Goal: Task Accomplishment & Management: Use online tool/utility

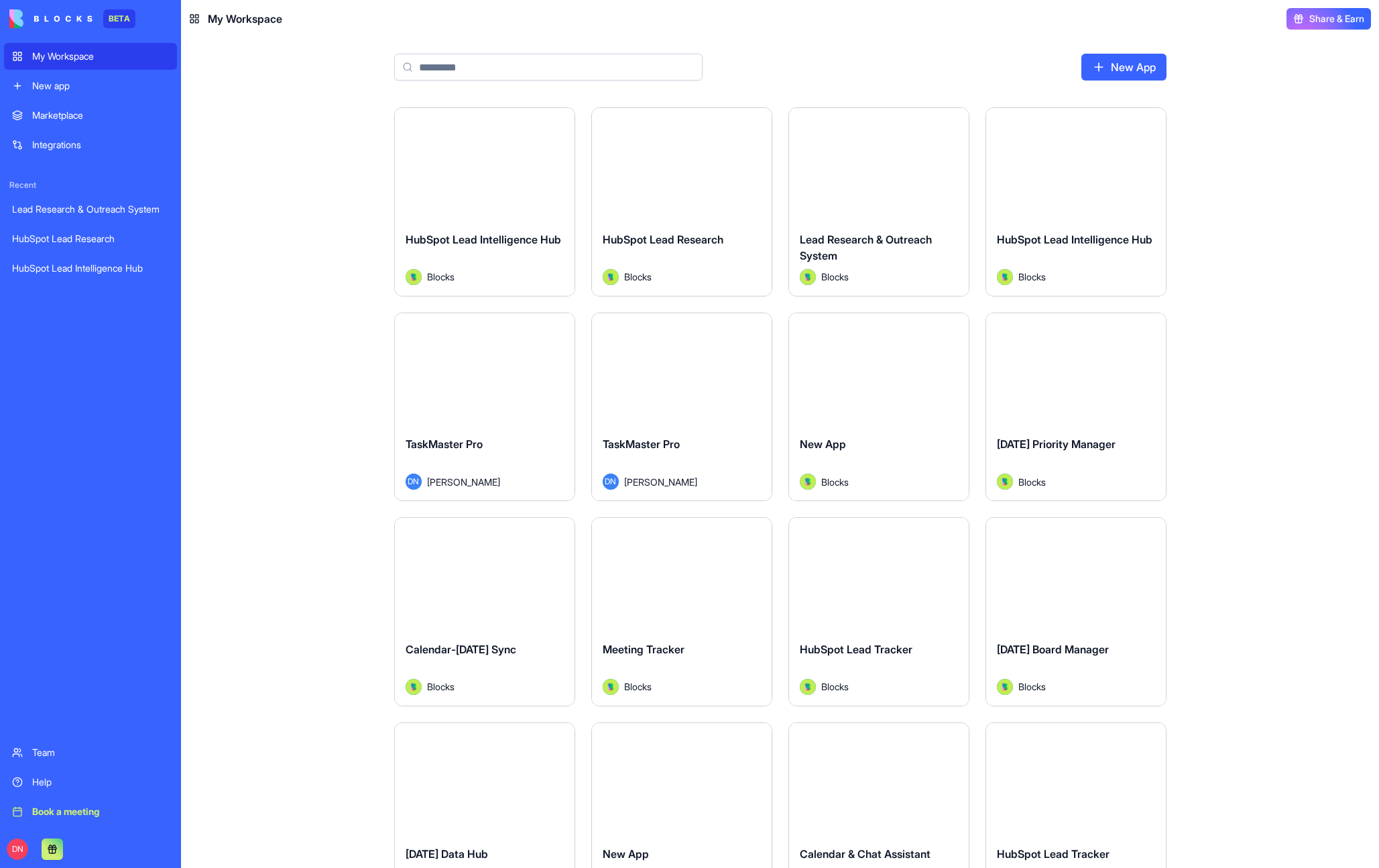
click at [532, 187] on div "Launch" at bounding box center [485, 164] width 180 height 113
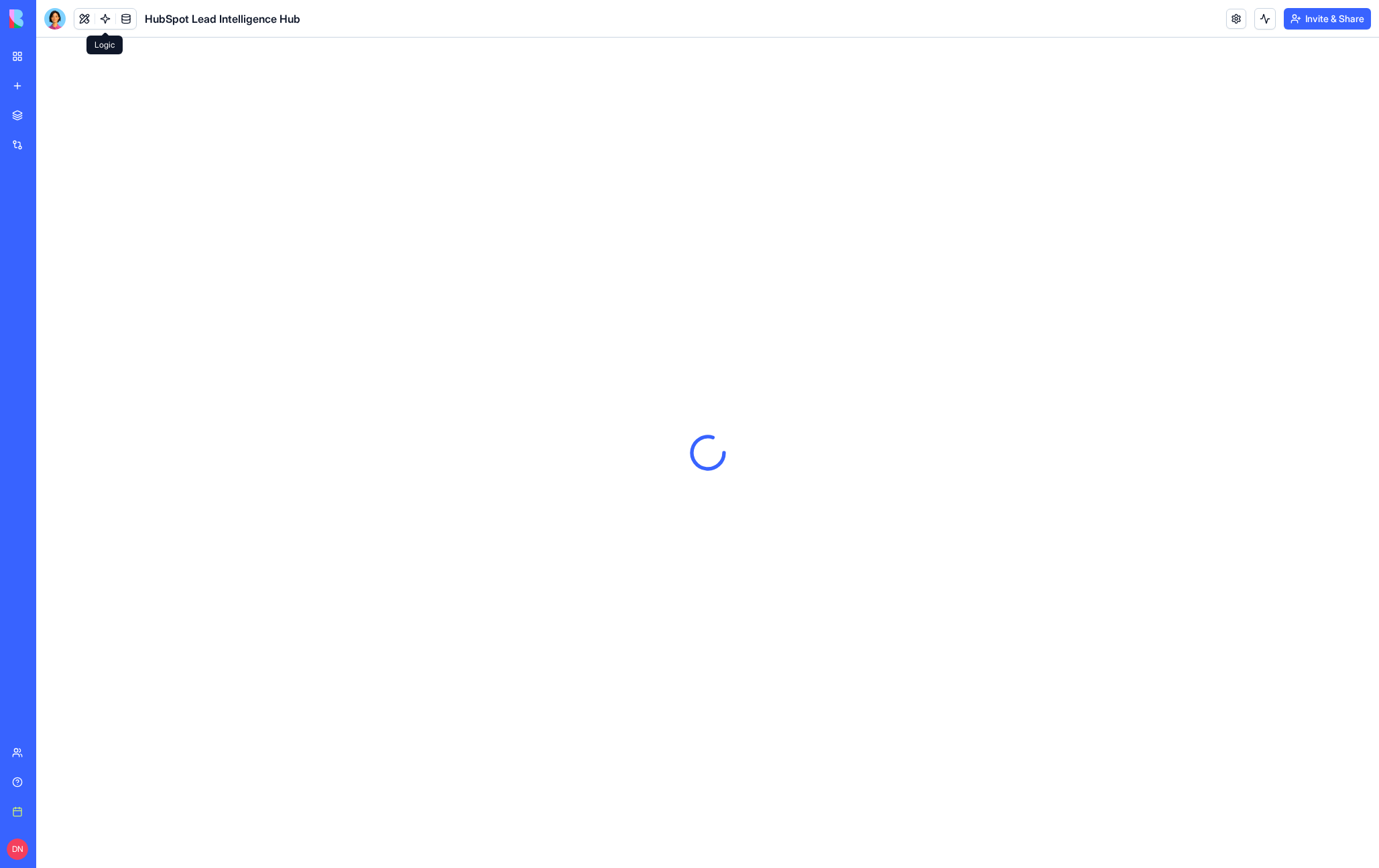
click at [103, 16] on link at bounding box center [105, 19] width 20 height 20
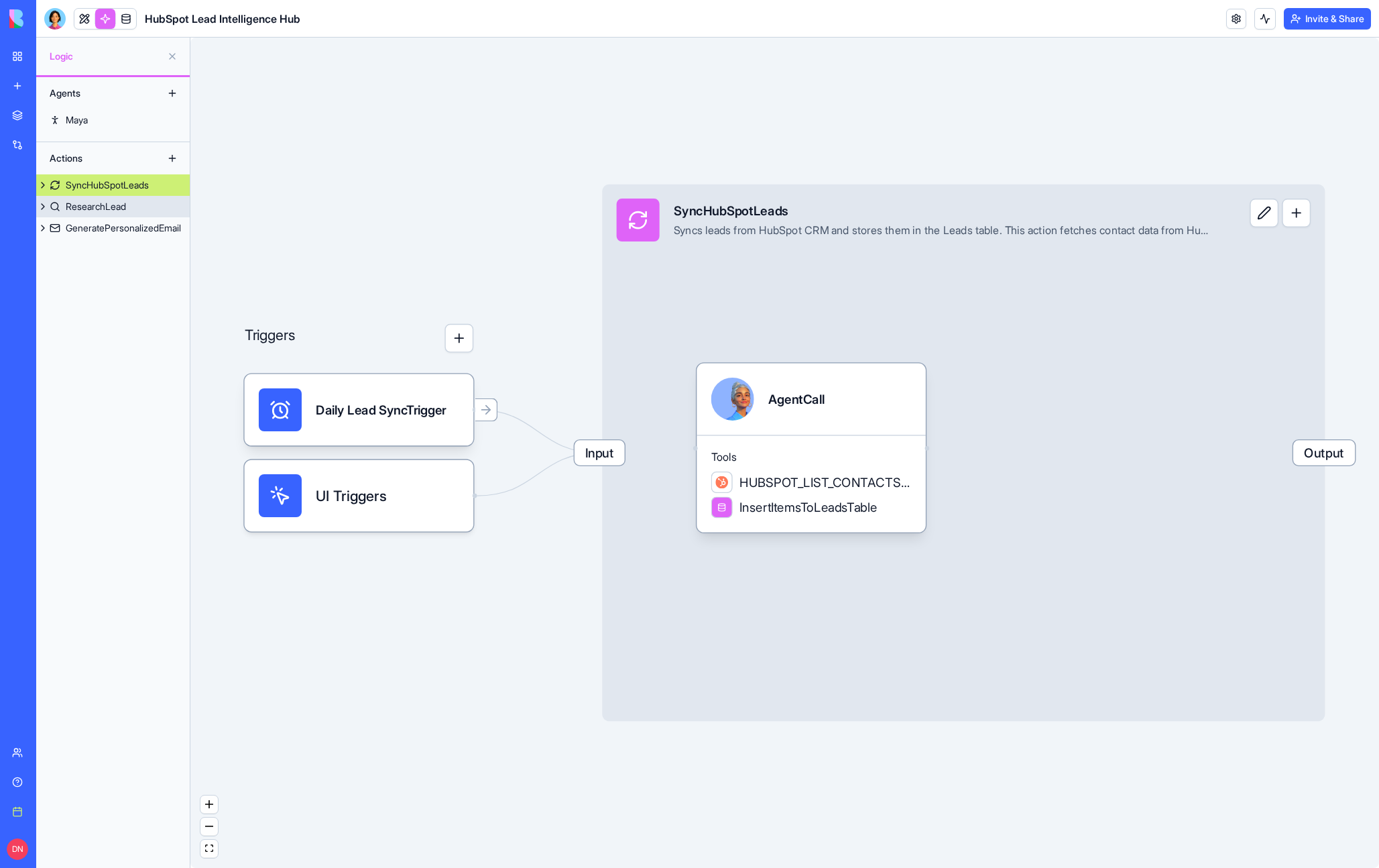
click at [46, 202] on button at bounding box center [43, 206] width 14 height 22
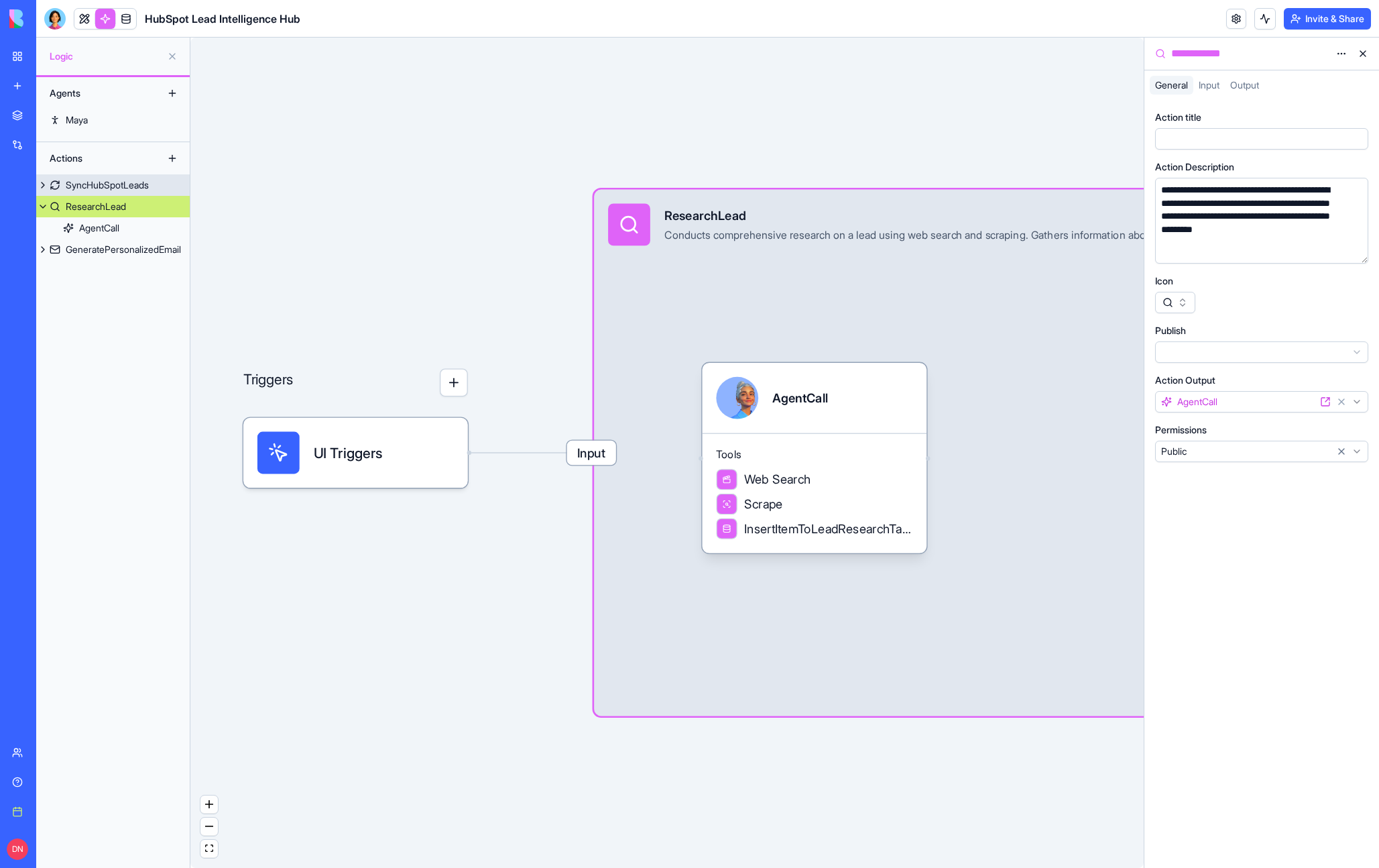
click at [44, 192] on button at bounding box center [43, 185] width 14 height 22
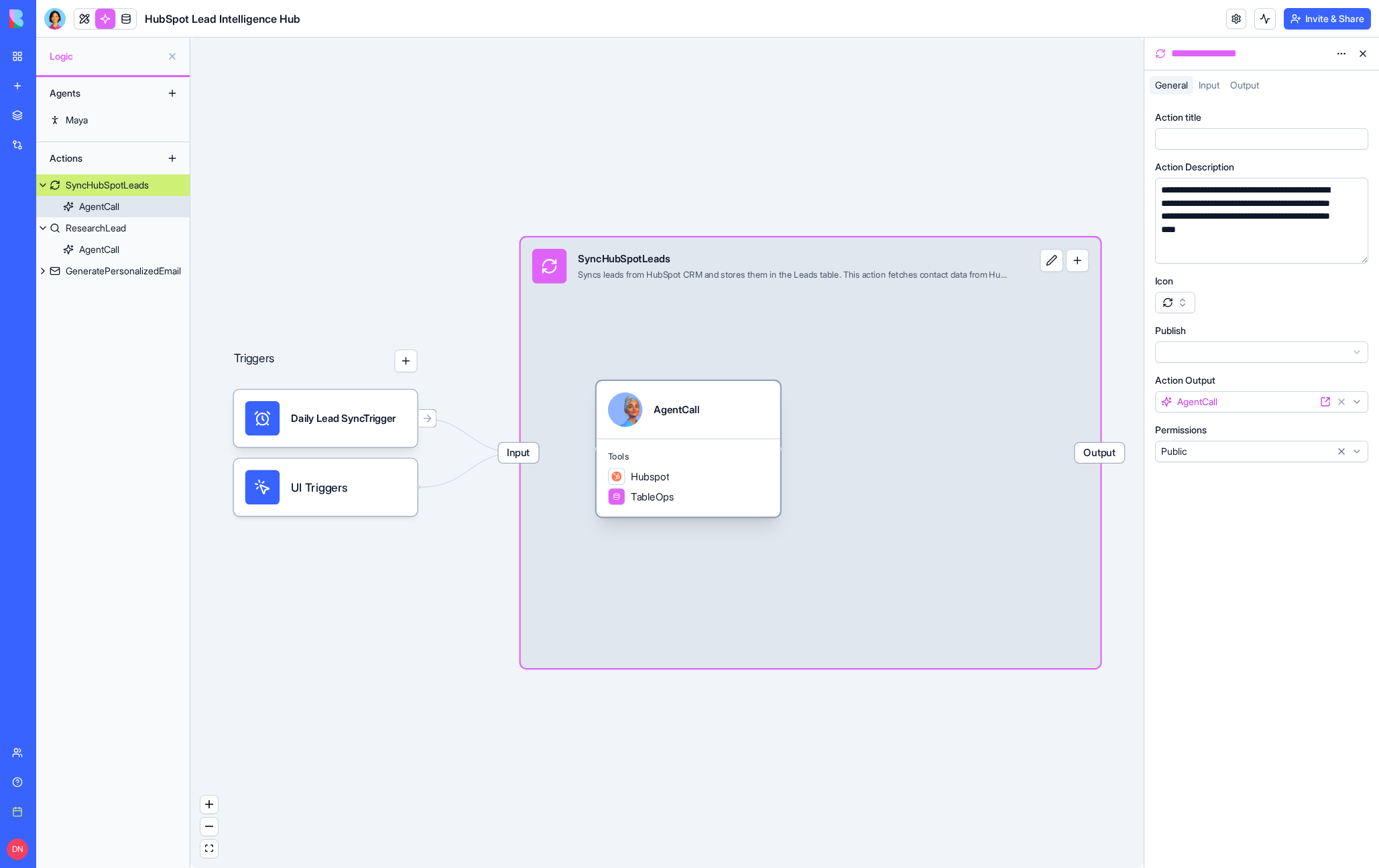
click at [84, 205] on div "AgentCall" at bounding box center [98, 206] width 40 height 14
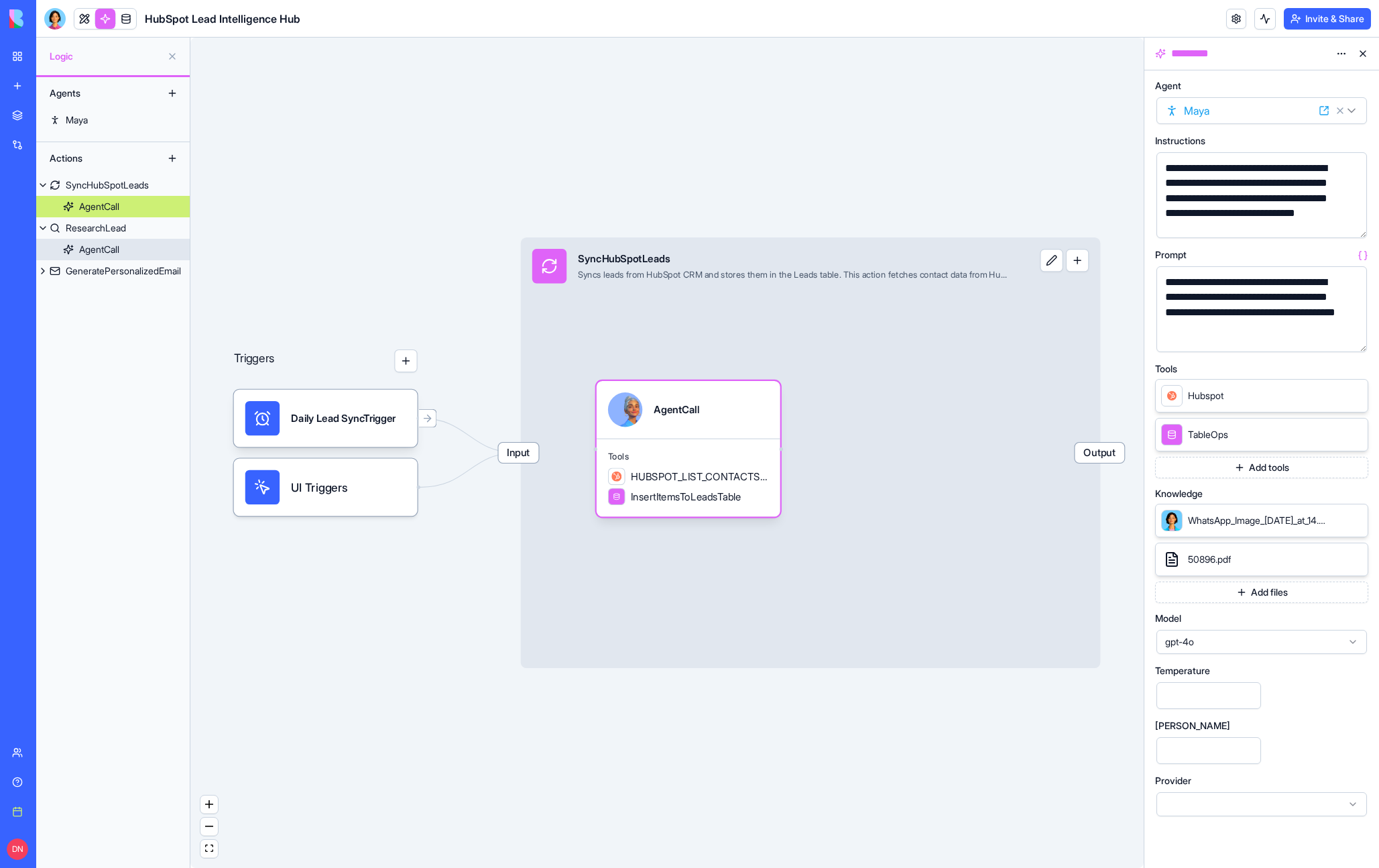
click at [100, 257] on link "AgentCall" at bounding box center [113, 250] width 153 height 22
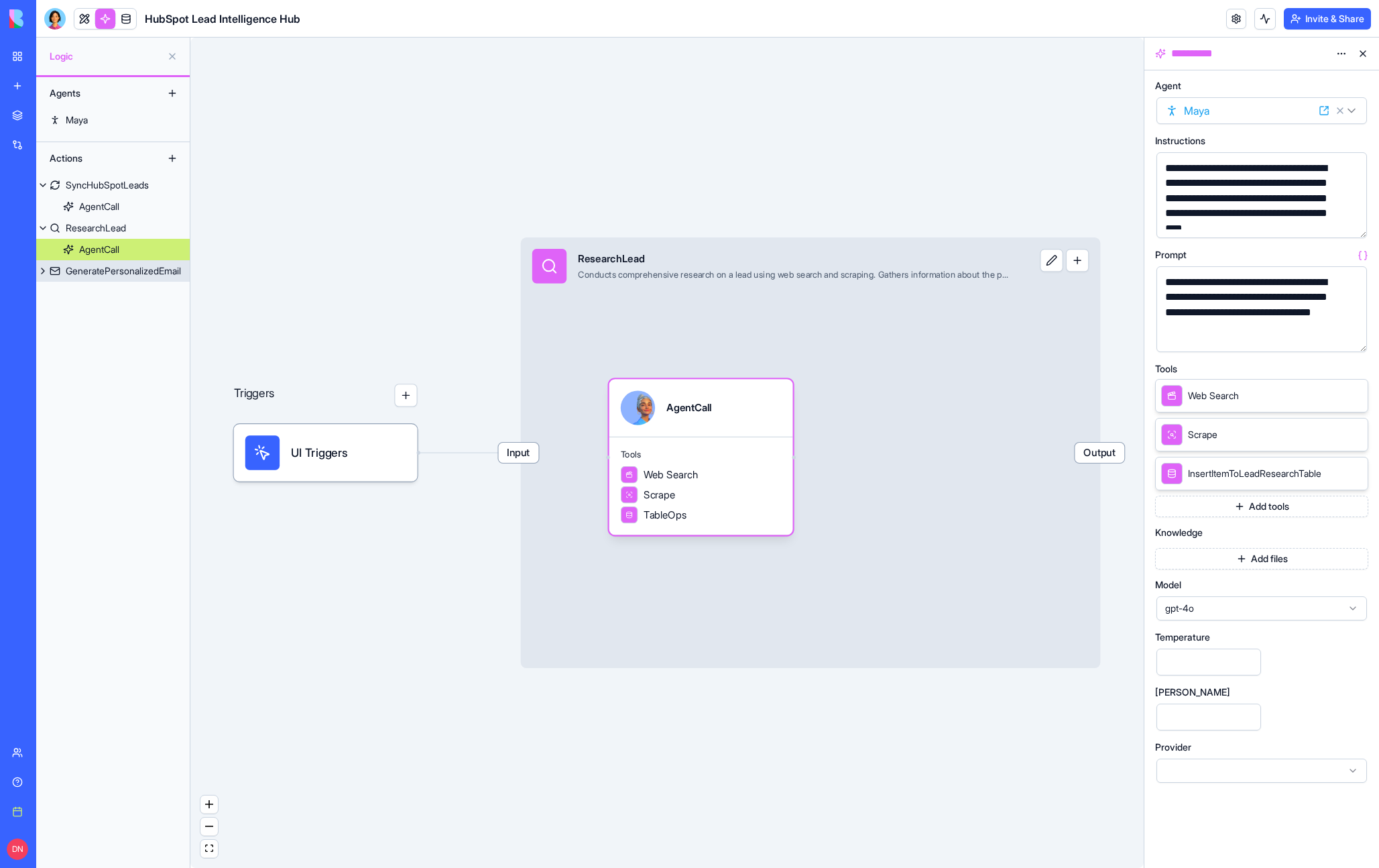
click at [41, 273] on button at bounding box center [43, 271] width 14 height 22
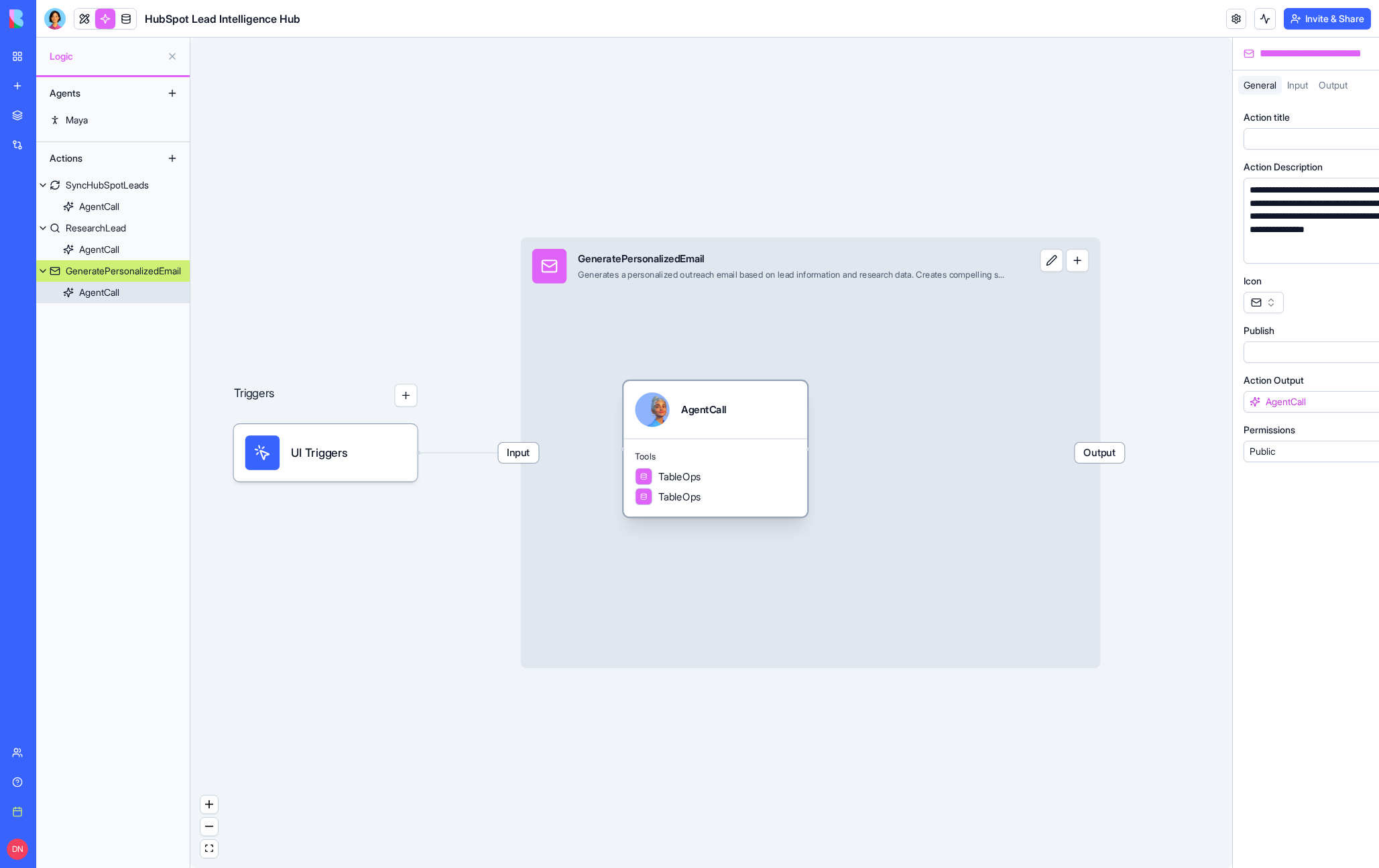
click at [86, 292] on div "AgentCall" at bounding box center [98, 293] width 40 height 14
